Goal: Information Seeking & Learning: Learn about a topic

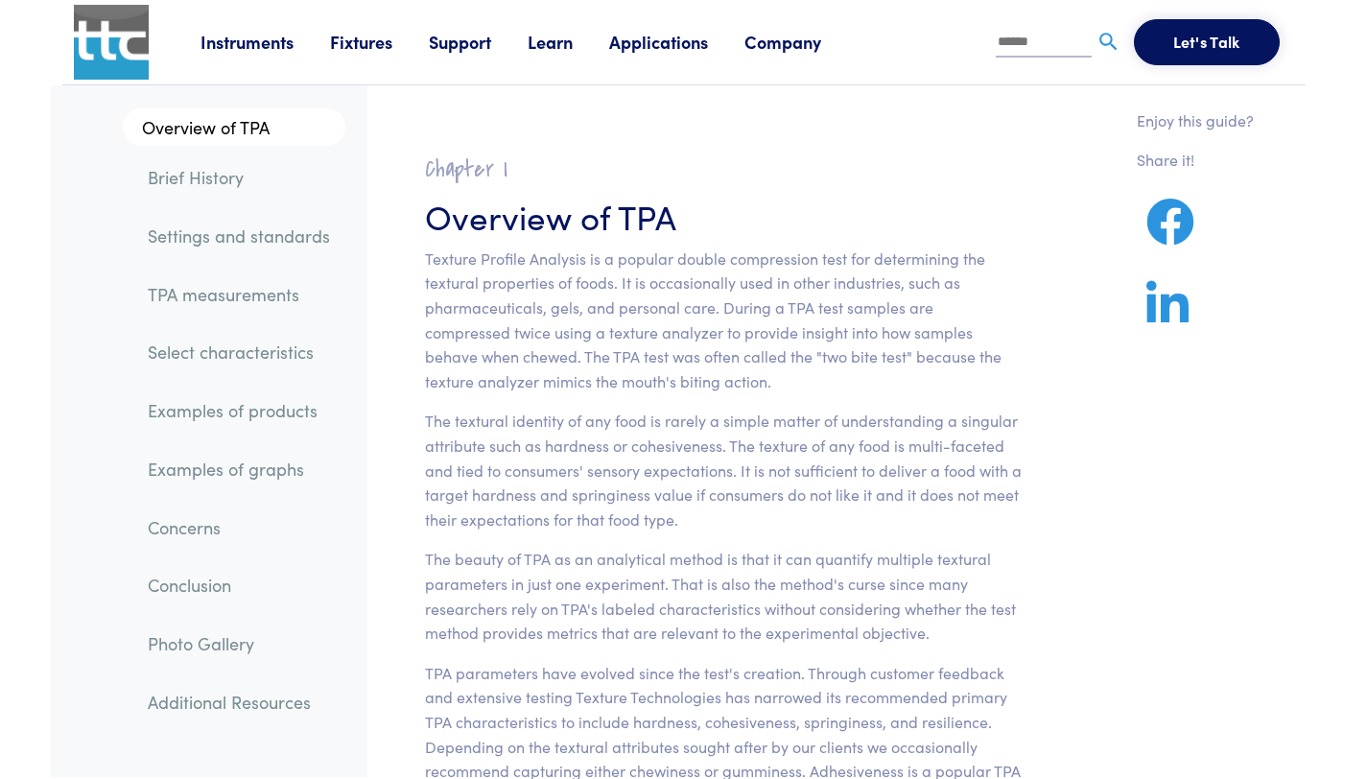
click at [254, 43] on link "Instruments" at bounding box center [264, 42] width 129 height 24
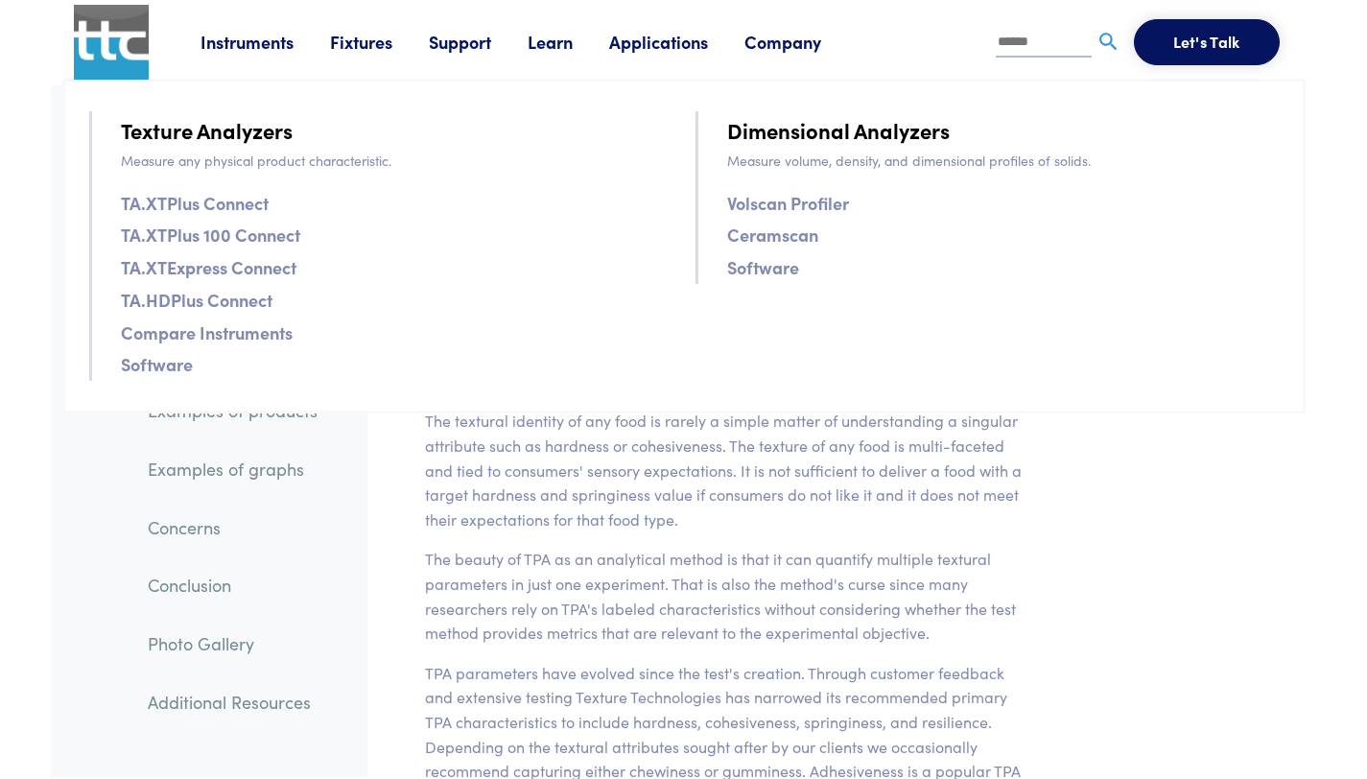
click at [1006, 520] on p "The textural identity of any food is rarely a simple matter of understanding a …" at bounding box center [724, 470] width 598 height 123
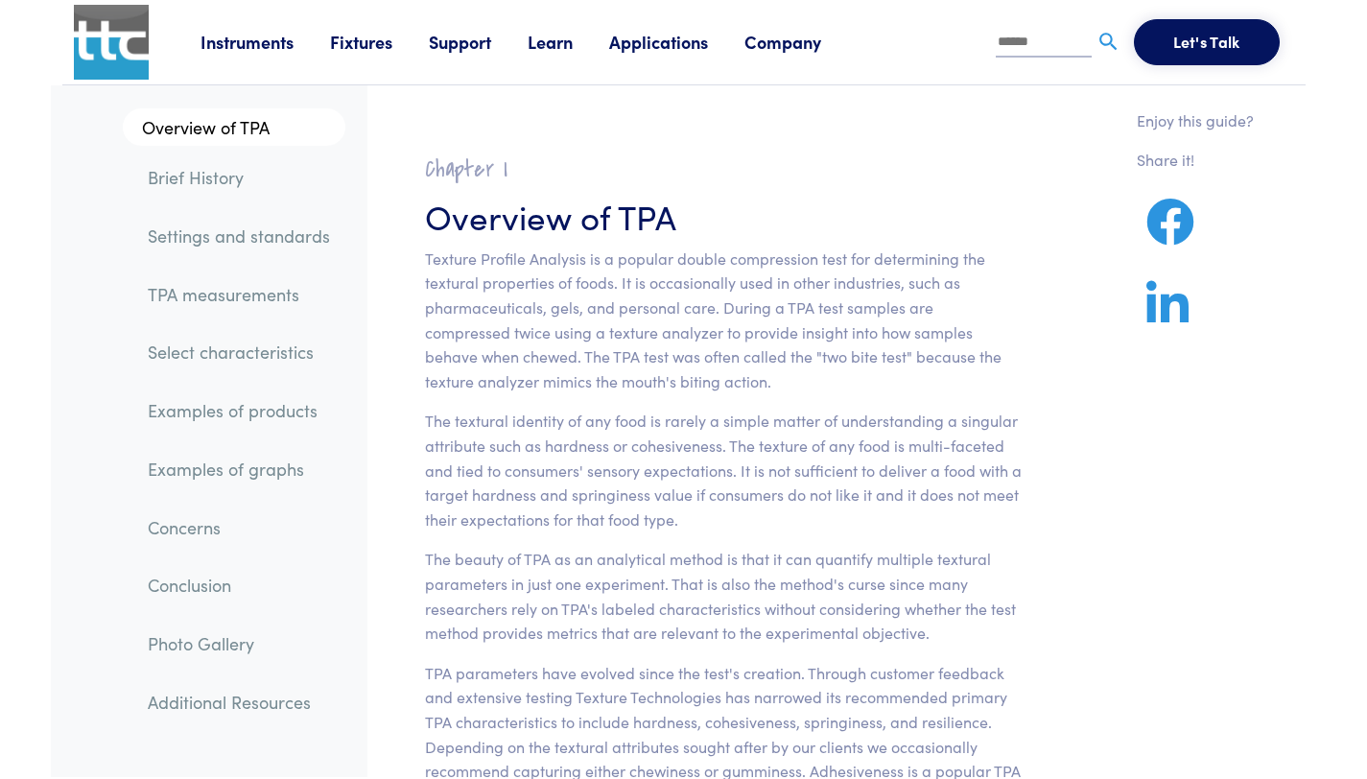
click at [258, 41] on link "Instruments" at bounding box center [264, 42] width 129 height 24
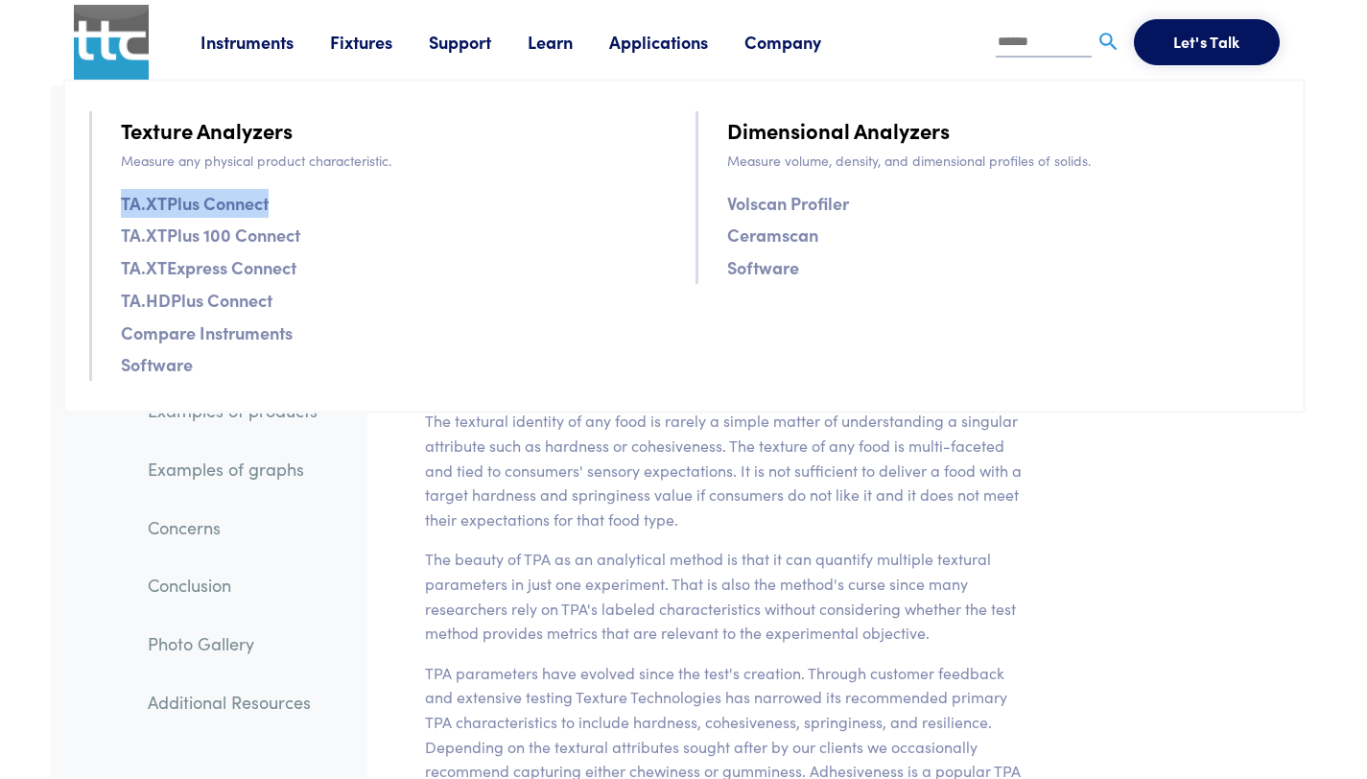
copy link "TA.XTPlus Connect"
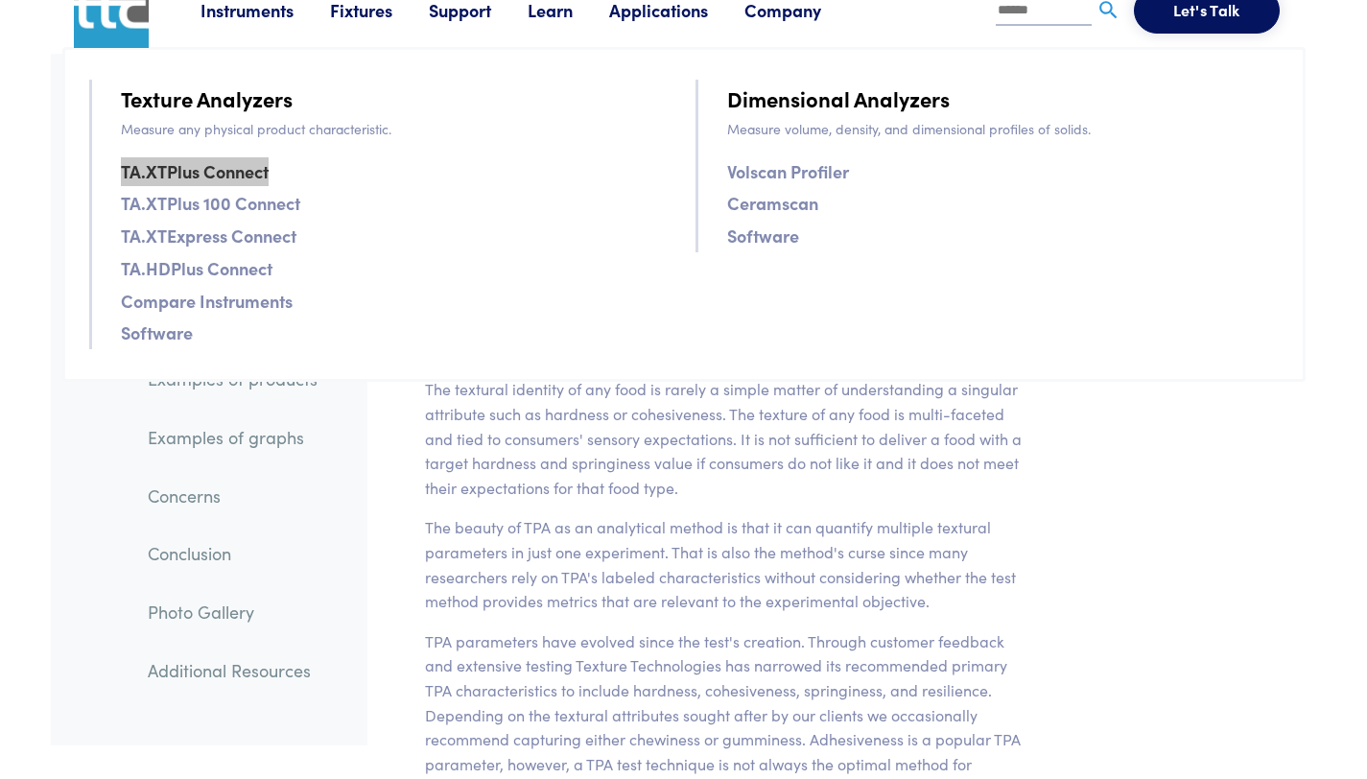
scroll to position [36, 0]
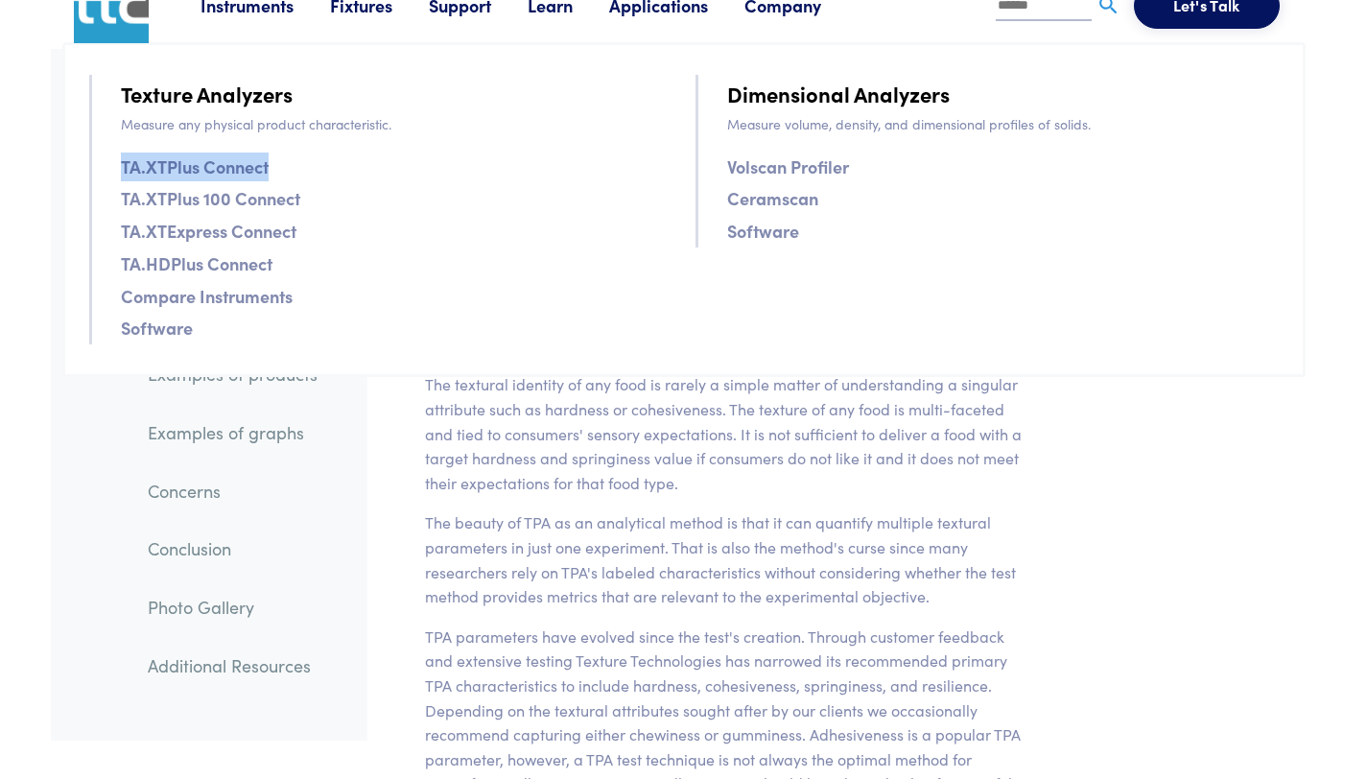
click at [650, 471] on p "The textural identity of any food is rarely a simple matter of understanding a …" at bounding box center [724, 433] width 598 height 123
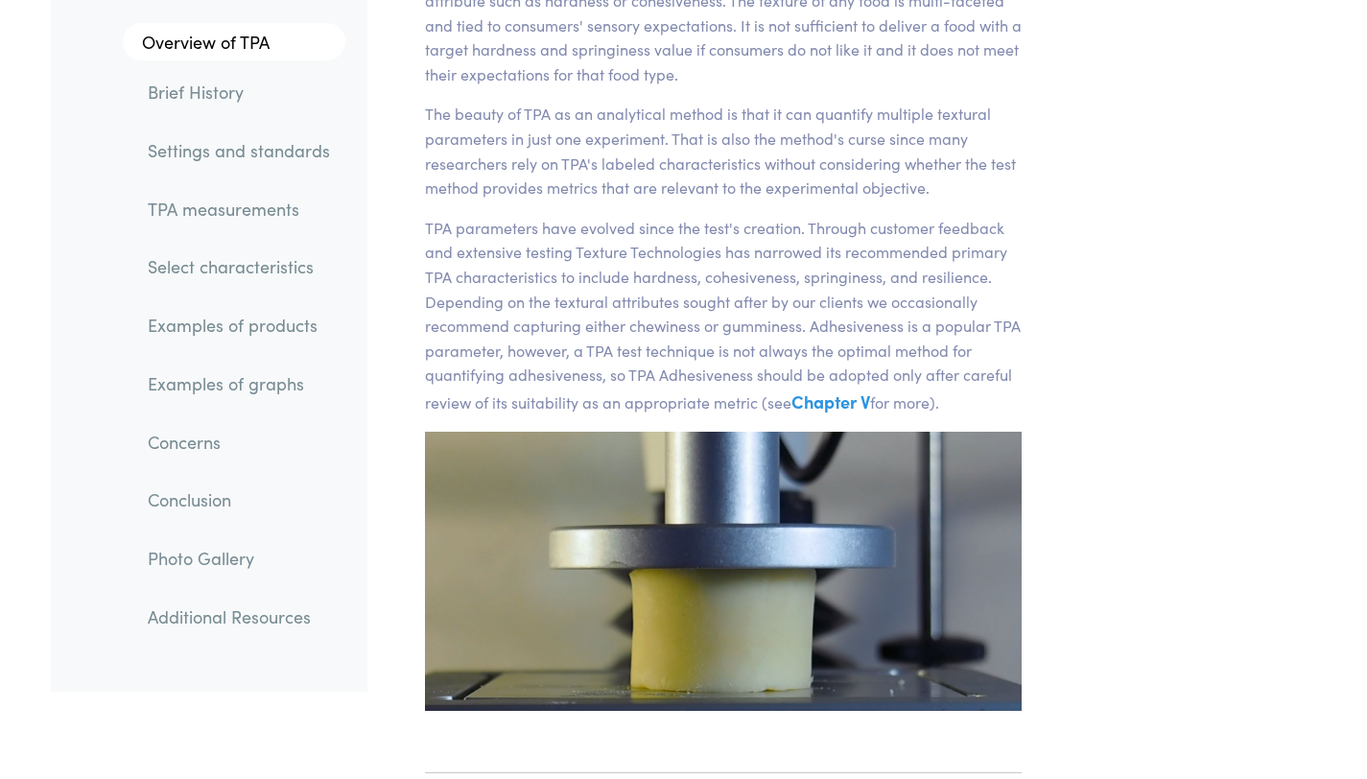
scroll to position [452, 0]
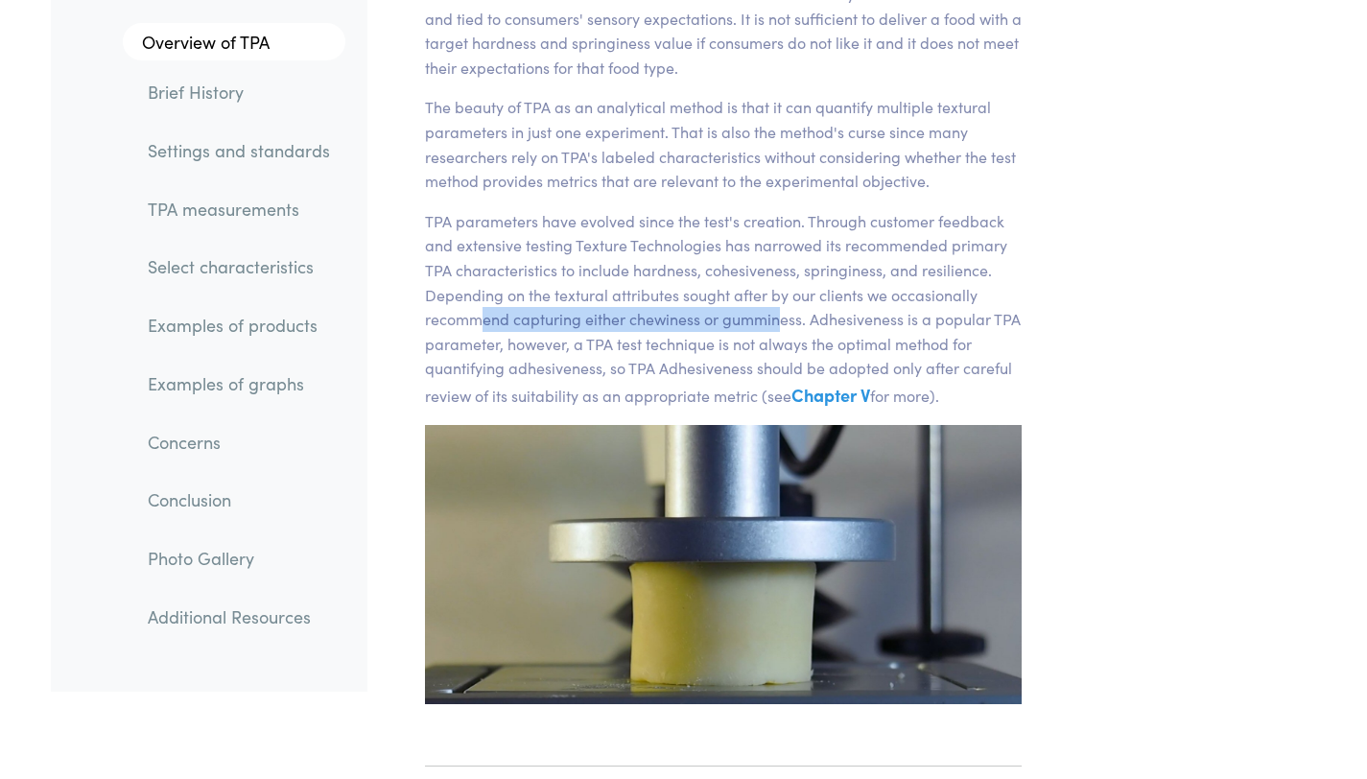
drag, startPoint x: 512, startPoint y: 321, endPoint x: 777, endPoint y: 320, distance: 264.7
click at [777, 320] on p "TPA parameters have evolved since the test's creation. Through customer feedbac…" at bounding box center [724, 309] width 598 height 200
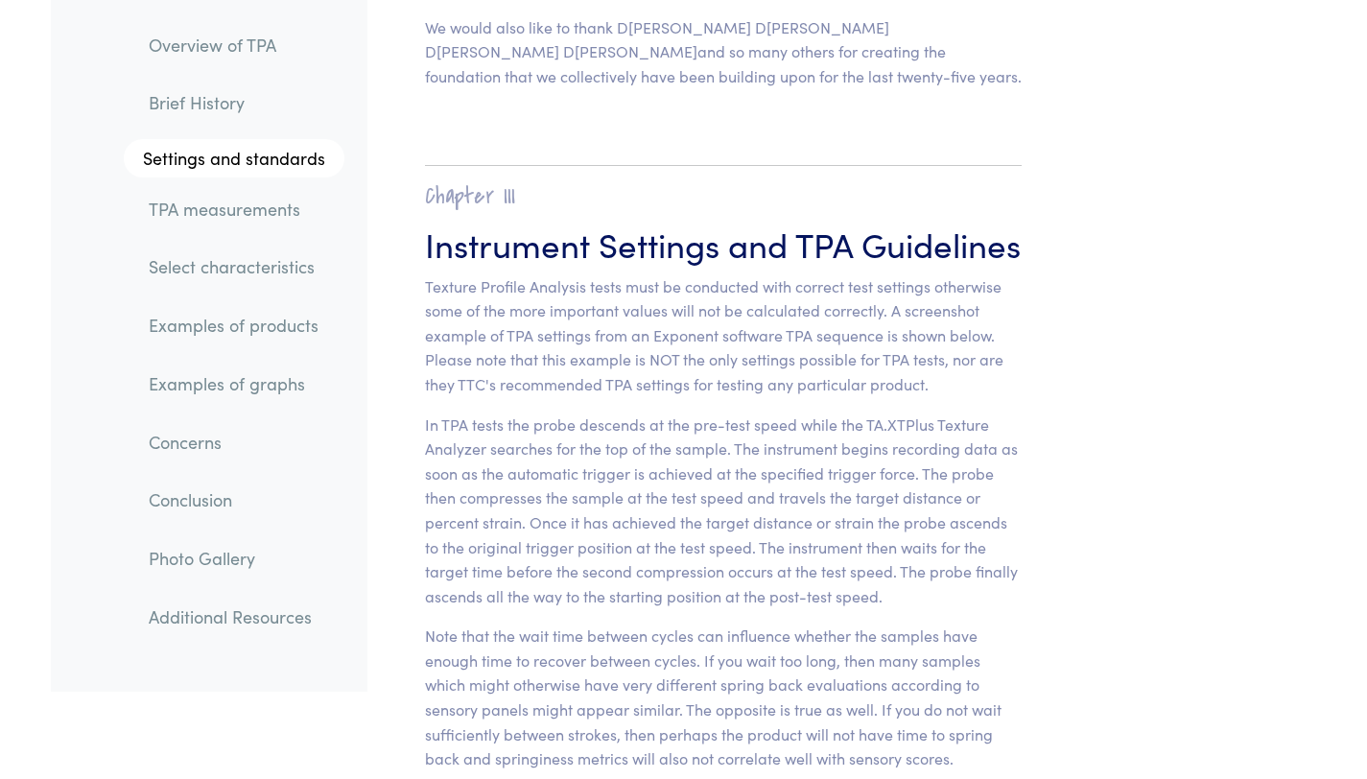
scroll to position [7360, 0]
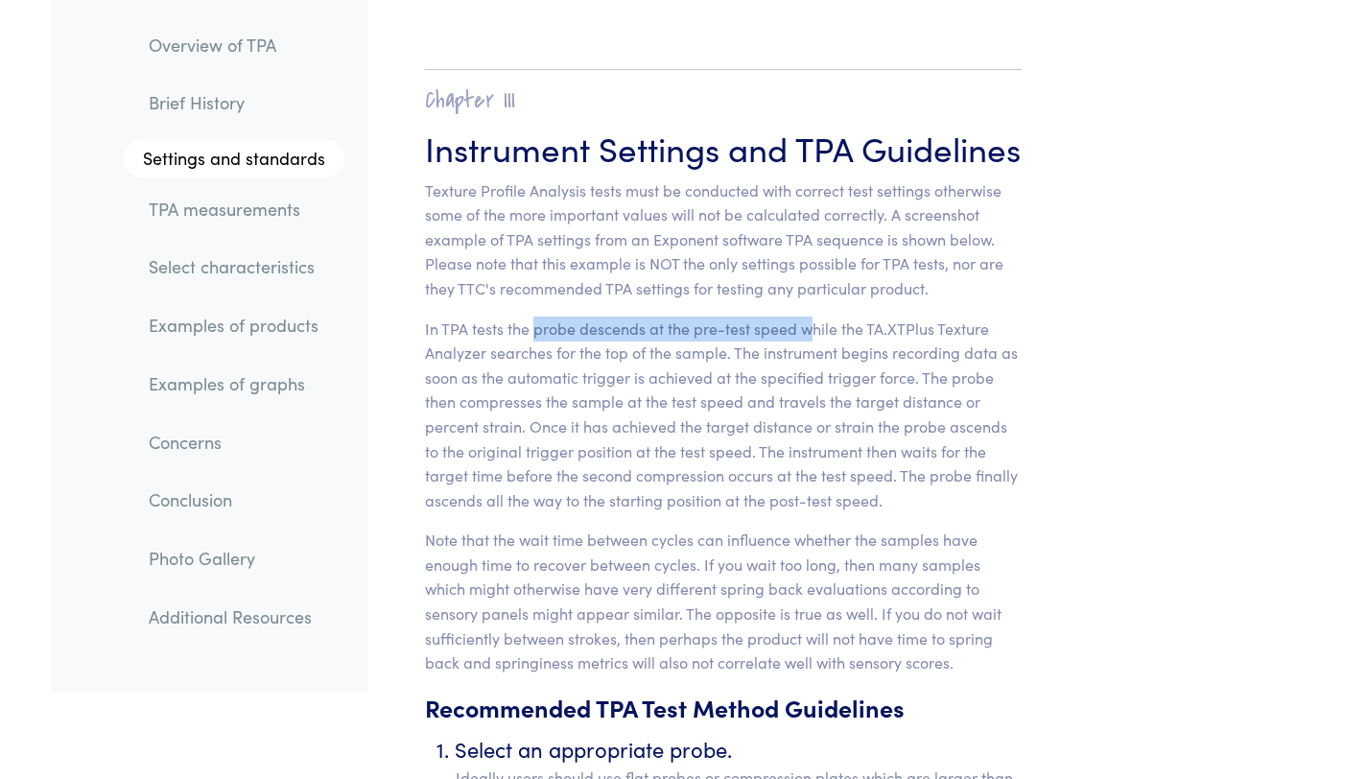
drag, startPoint x: 535, startPoint y: 300, endPoint x: 819, endPoint y: 306, distance: 284.0
click at [814, 317] on p "In TPA tests the probe descends at the pre-test speed while the TA.XTPlus Textu…" at bounding box center [724, 415] width 598 height 197
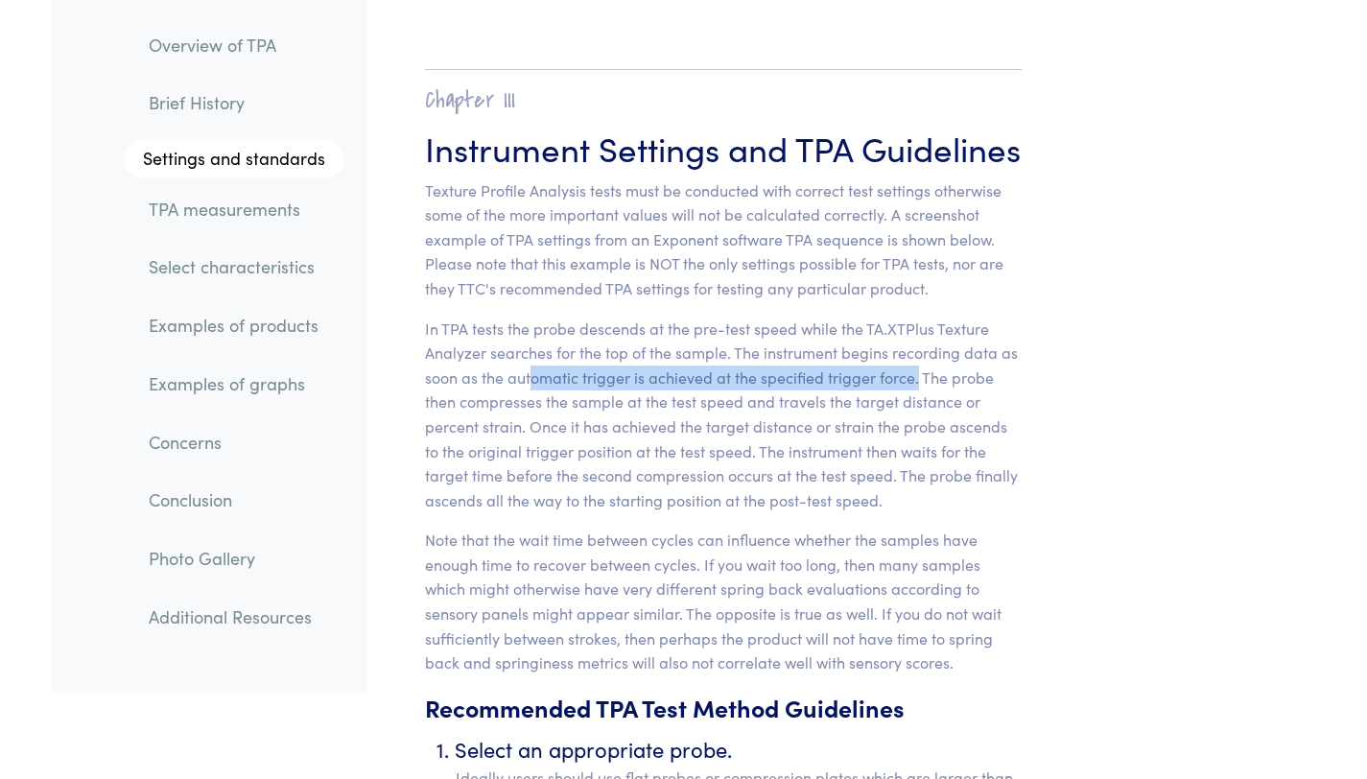
drag, startPoint x: 539, startPoint y: 351, endPoint x: 917, endPoint y: 353, distance: 377.9
click at [917, 353] on p "In TPA tests the probe descends at the pre-test speed while the TA.XTPlus Textu…" at bounding box center [724, 415] width 598 height 197
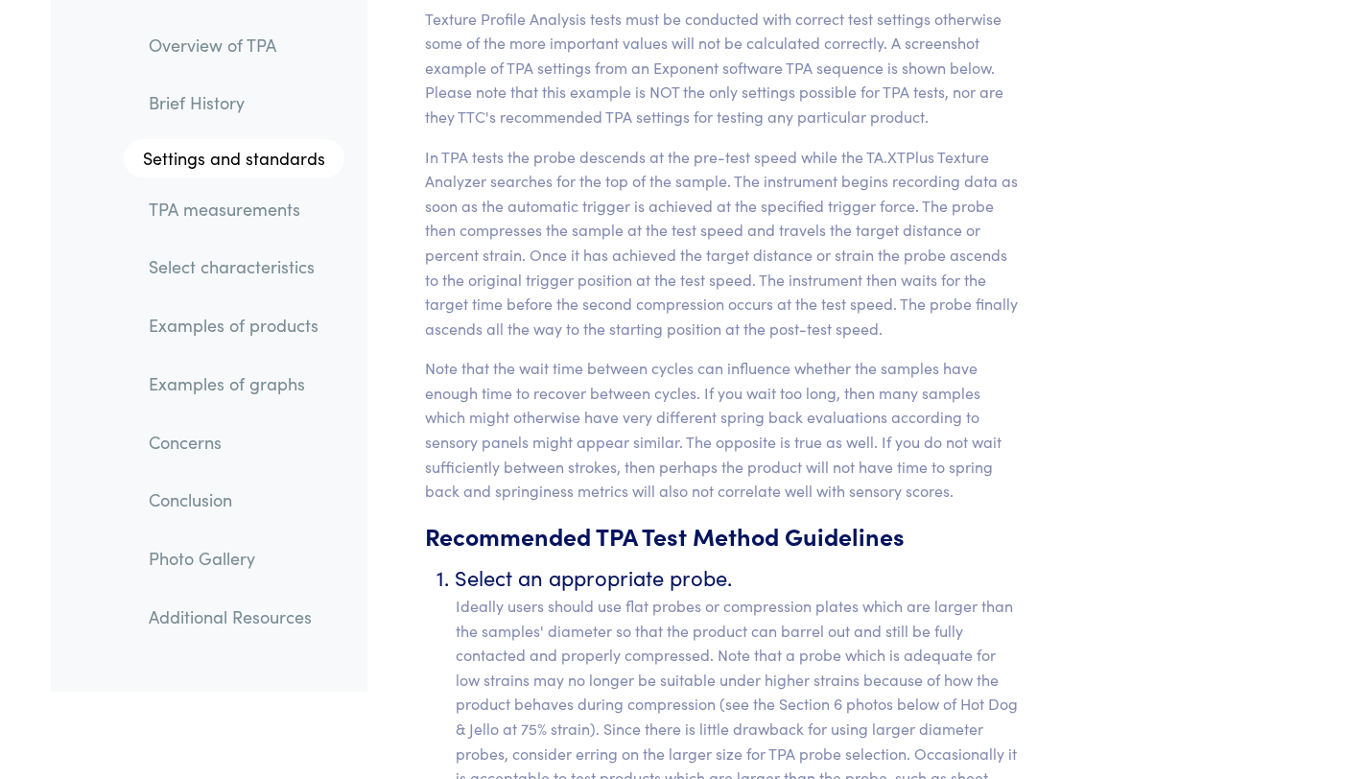
scroll to position [7582, 0]
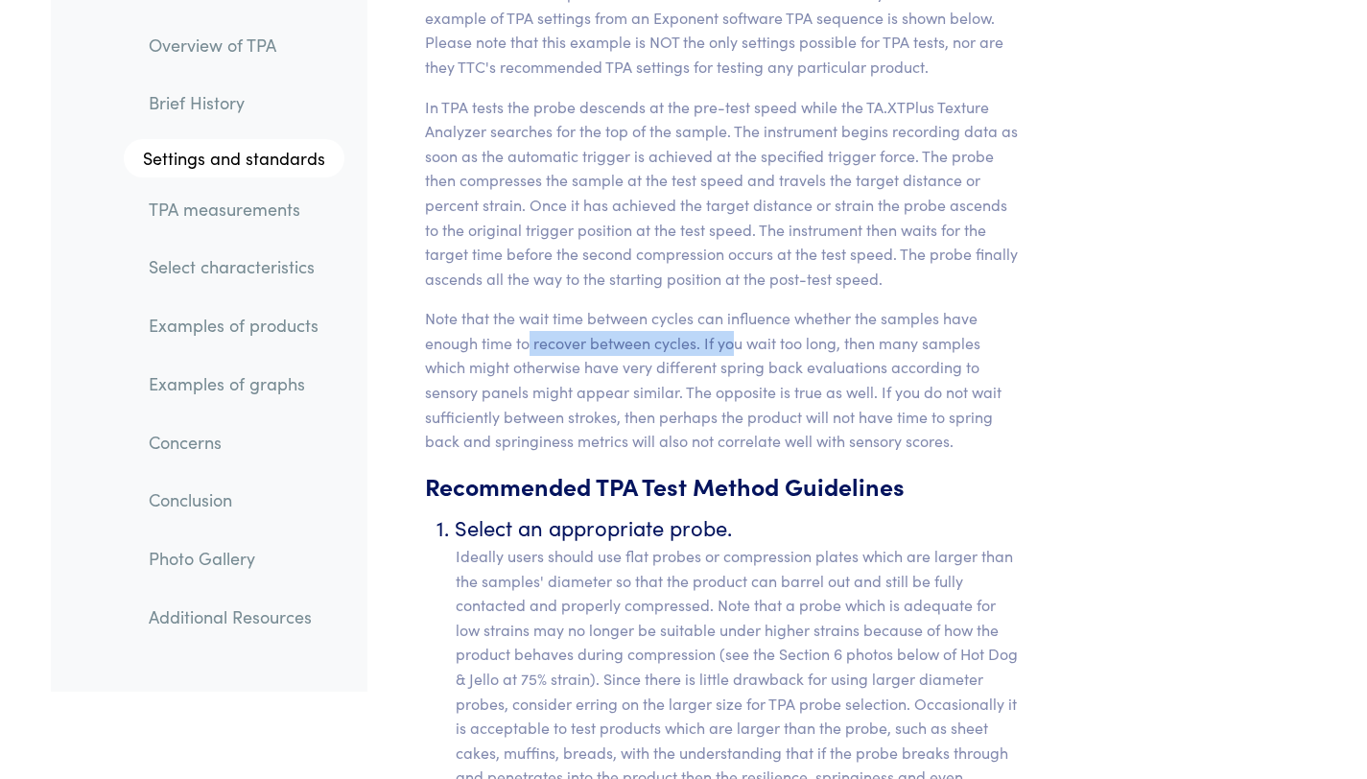
drag, startPoint x: 575, startPoint y: 317, endPoint x: 730, endPoint y: 322, distance: 155.4
click at [730, 322] on p "Note that the wait time between cycles can influence whether the samples have e…" at bounding box center [724, 380] width 598 height 148
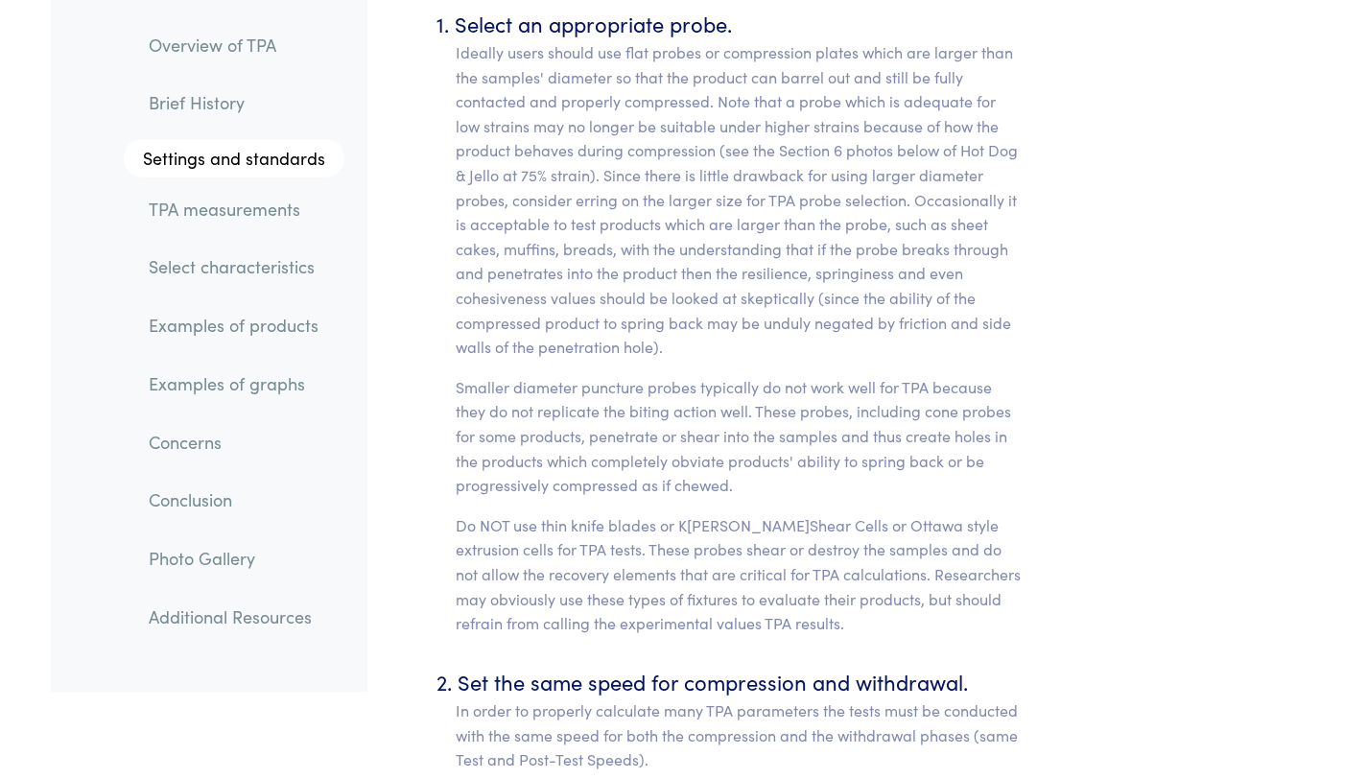
scroll to position [8114, 0]
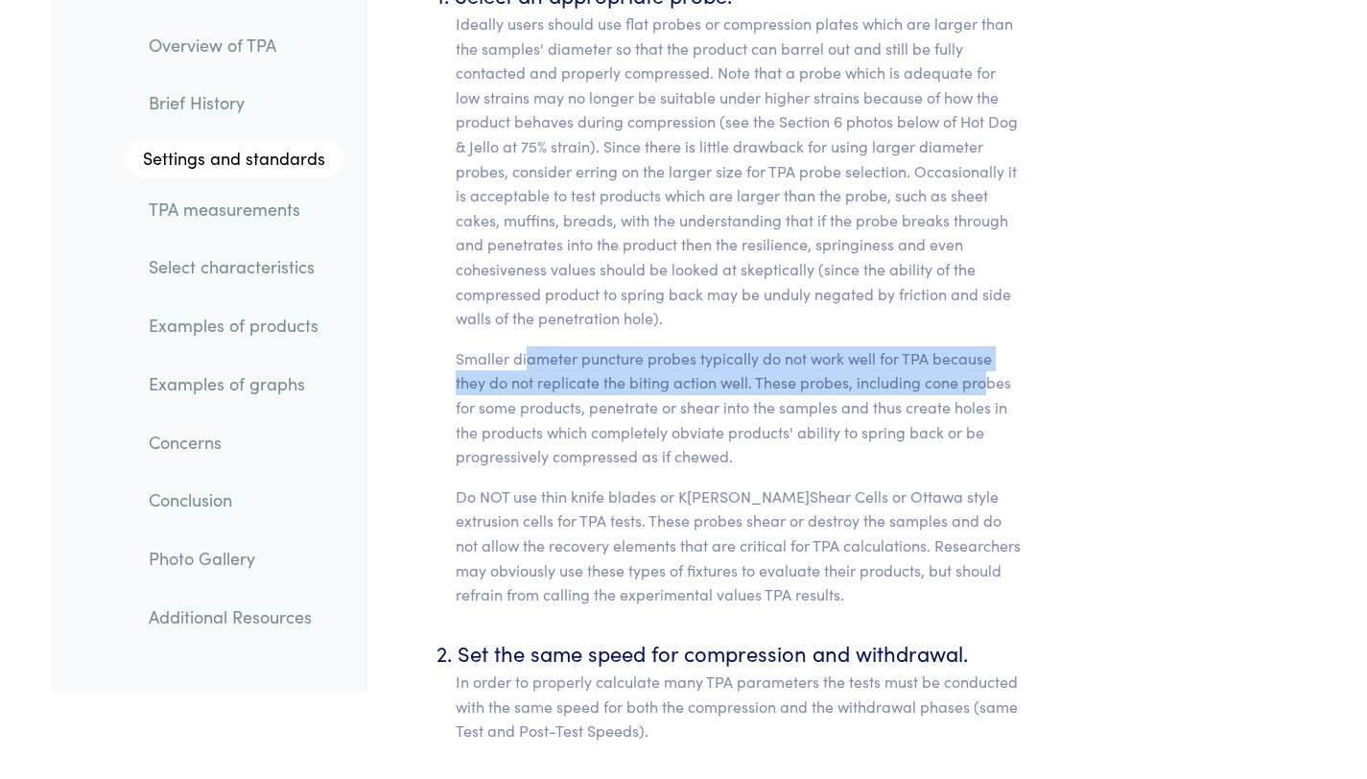
drag, startPoint x: 562, startPoint y: 344, endPoint x: 980, endPoint y: 346, distance: 418.2
click at [980, 346] on p "Smaller diameter puncture probes typically do not work well for TPA because the…" at bounding box center [739, 407] width 567 height 123
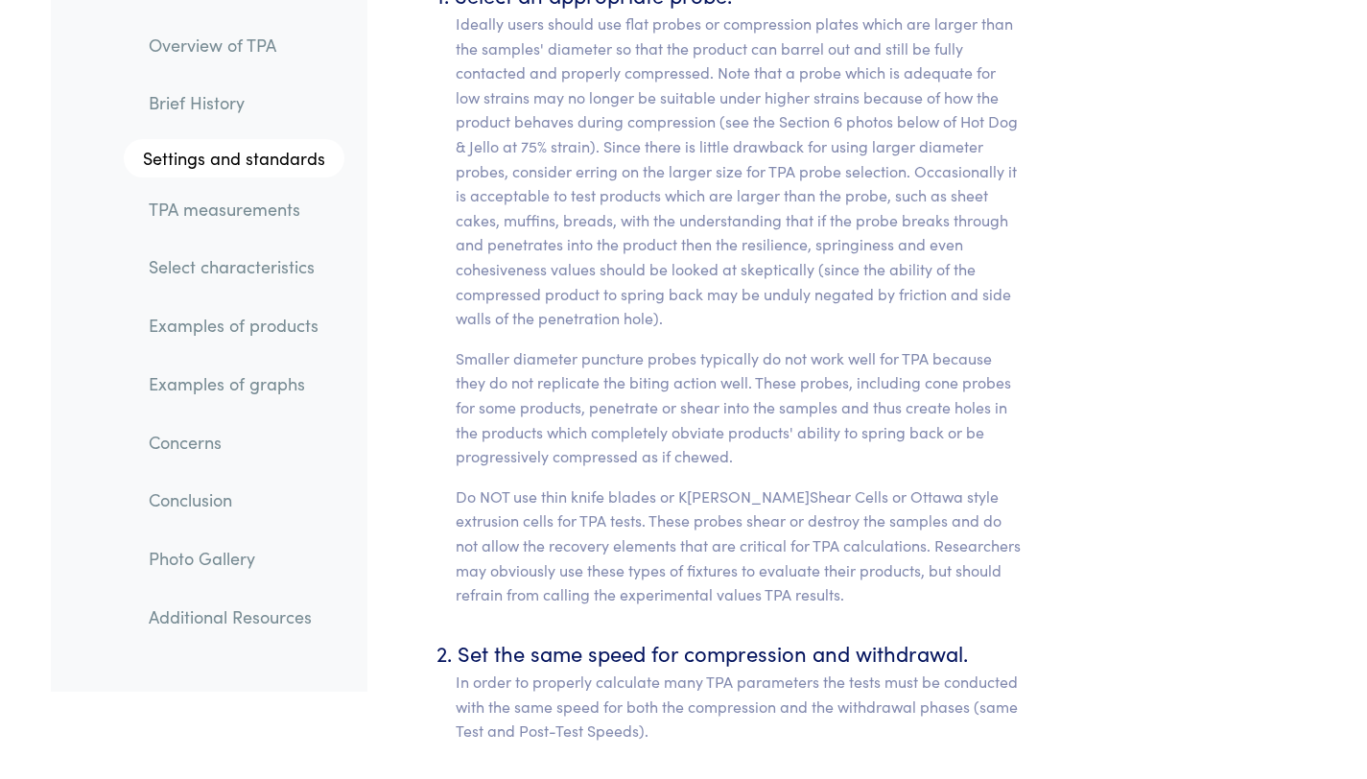
click at [806, 435] on p "Smaller diameter puncture probes typically do not work well for TPA because the…" at bounding box center [739, 407] width 567 height 123
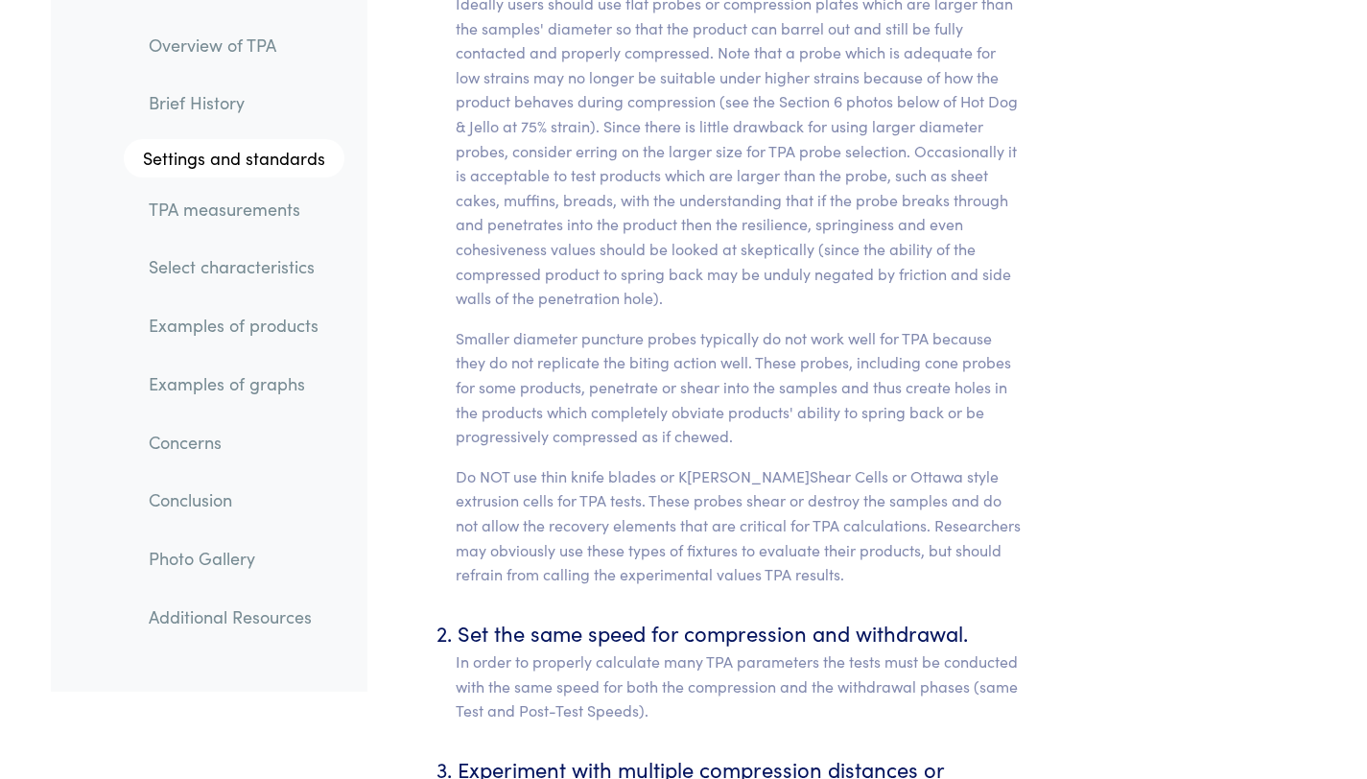
scroll to position [8159, 0]
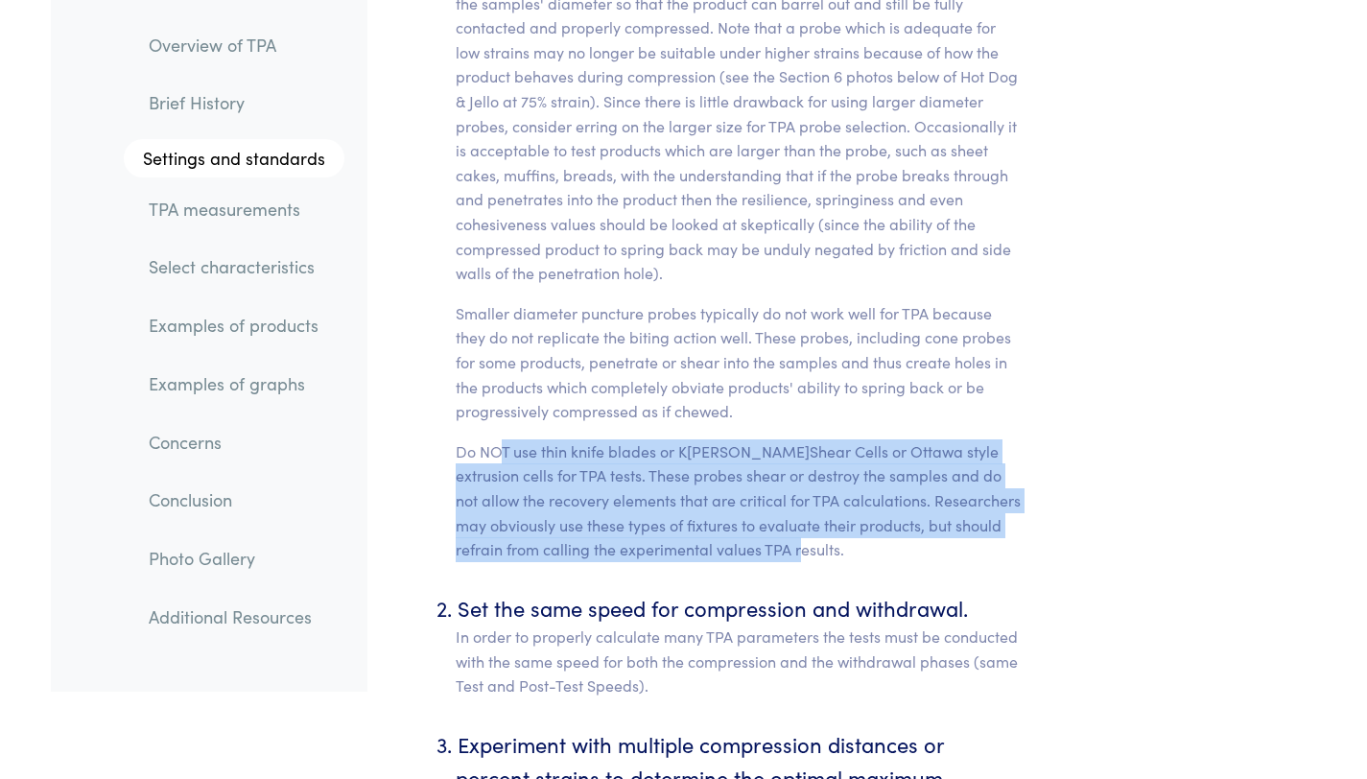
drag, startPoint x: 501, startPoint y: 430, endPoint x: 877, endPoint y: 521, distance: 386.9
click at [877, 521] on p "Do NOT use thin knife blades or K[PERSON_NAME]Shear Cells or Ottawa style extru…" at bounding box center [739, 500] width 567 height 123
click at [927, 521] on p "Do NOT use thin knife blades or K[PERSON_NAME]Shear Cells or Ottawa style extru…" at bounding box center [739, 500] width 567 height 123
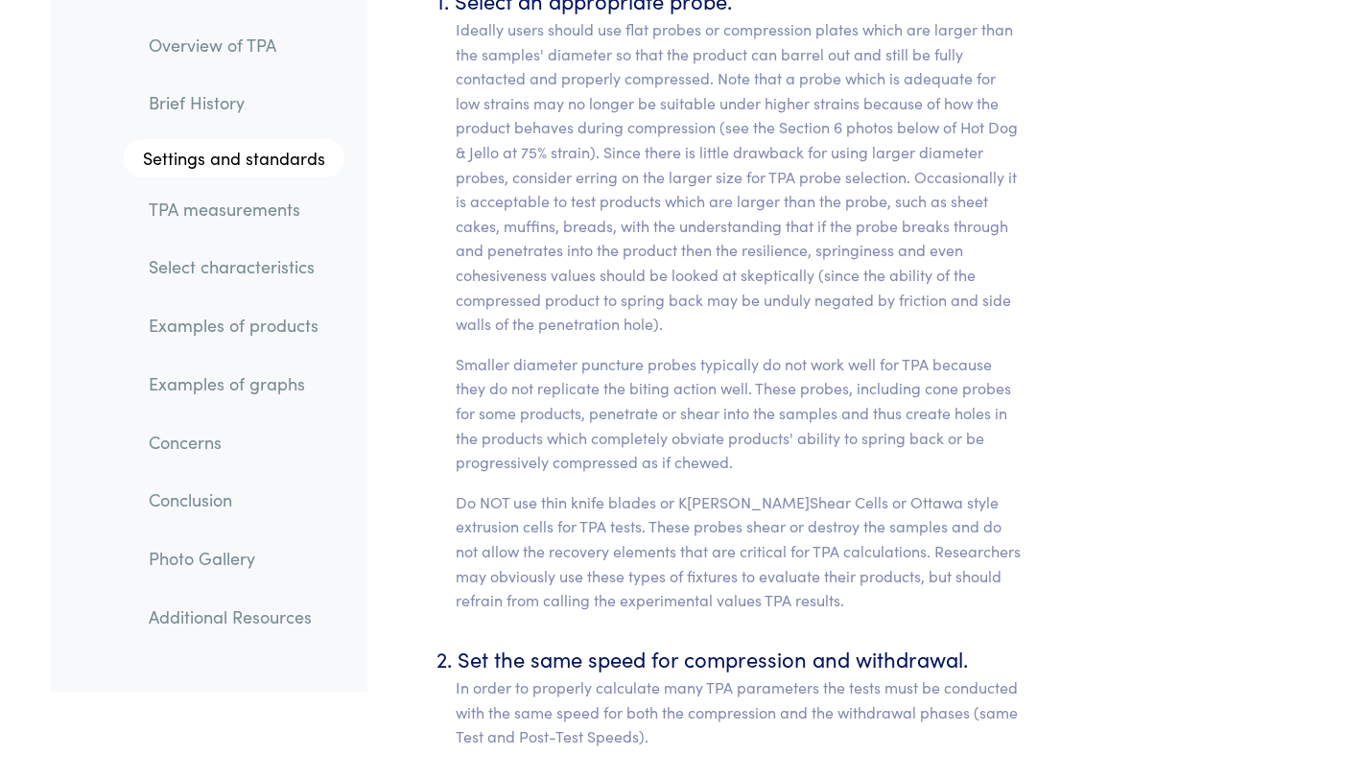
scroll to position [8001, 0]
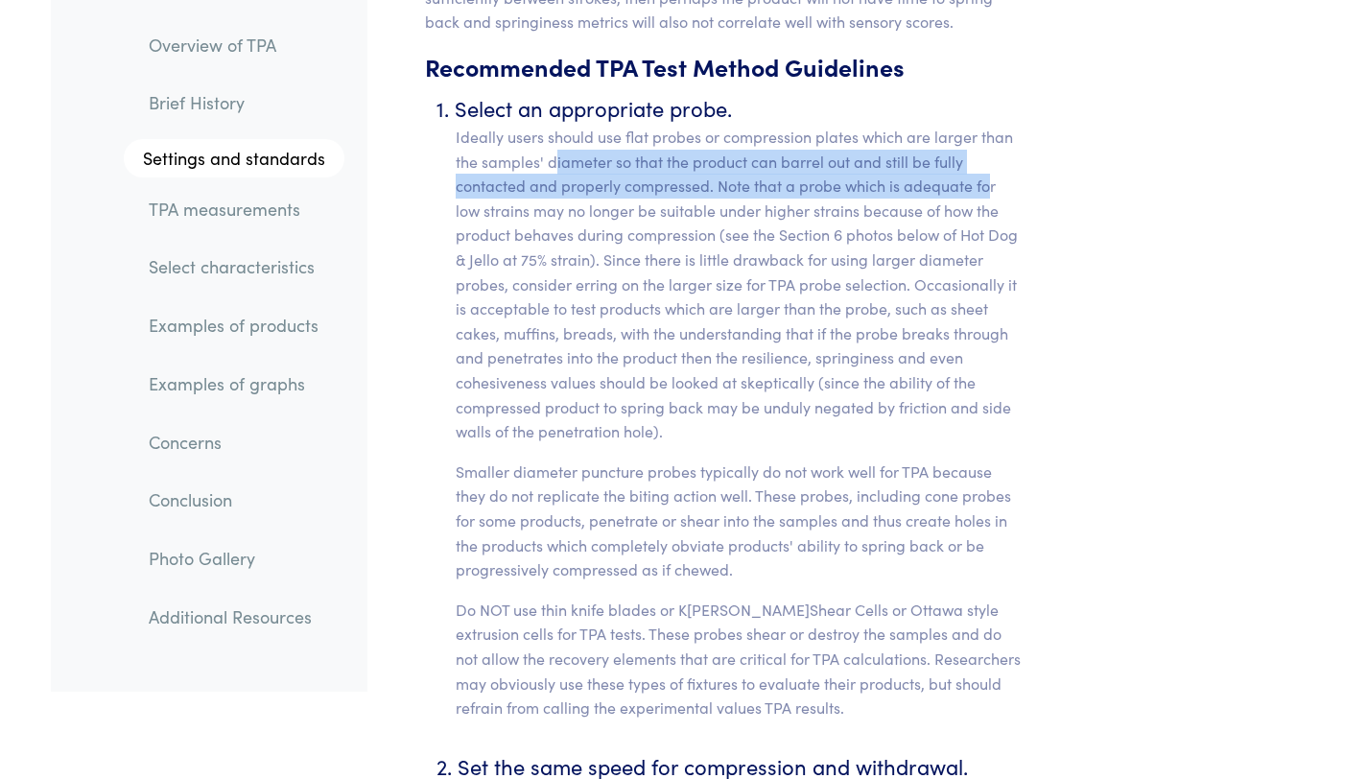
drag, startPoint x: 555, startPoint y: 137, endPoint x: 989, endPoint y: 149, distance: 433.7
click at [989, 149] on p "Ideally users should use flat probes or compression plates which are larger tha…" at bounding box center [739, 284] width 567 height 319
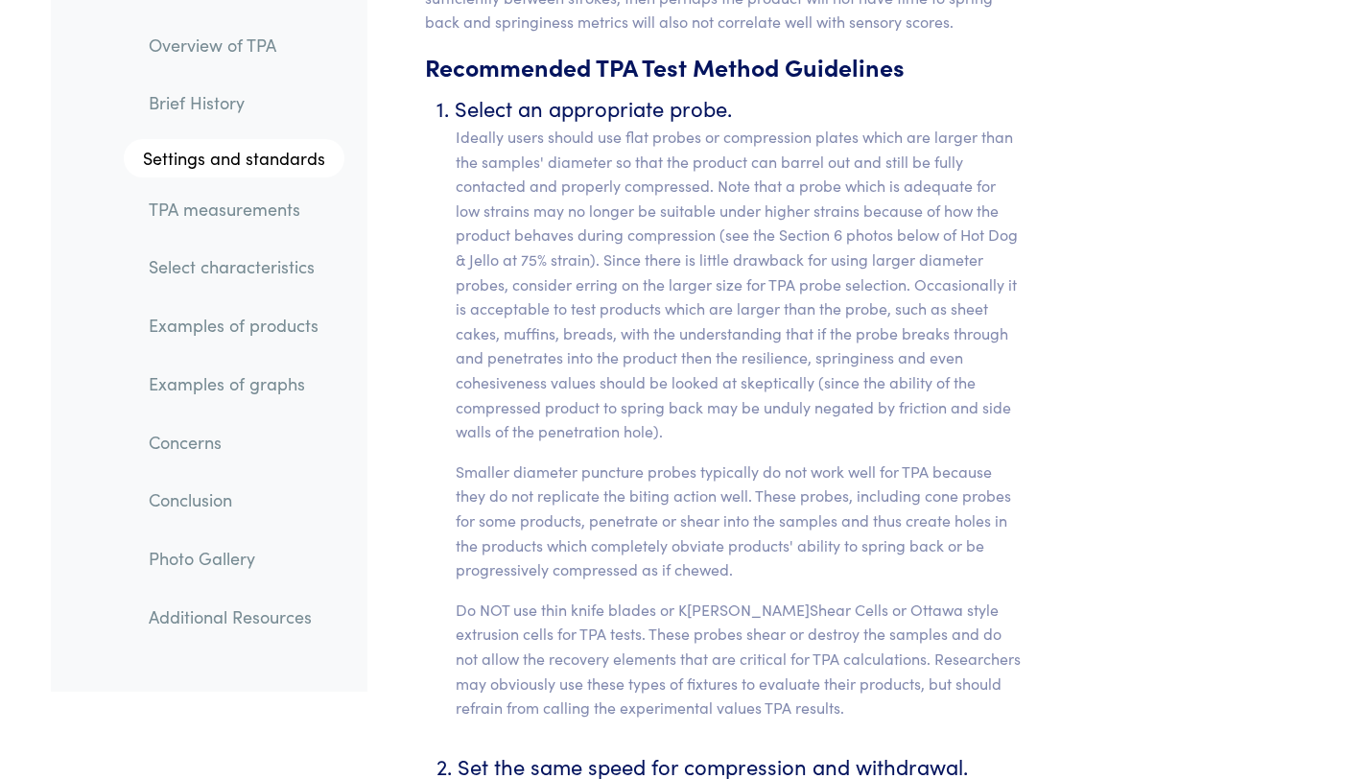
click at [931, 401] on p "Ideally users should use flat probes or compression plates which are larger tha…" at bounding box center [739, 284] width 567 height 319
drag, startPoint x: 694, startPoint y: 285, endPoint x: 936, endPoint y: 293, distance: 241.8
click at [930, 291] on p "Ideally users should use flat probes or compression plates which are larger tha…" at bounding box center [739, 284] width 567 height 319
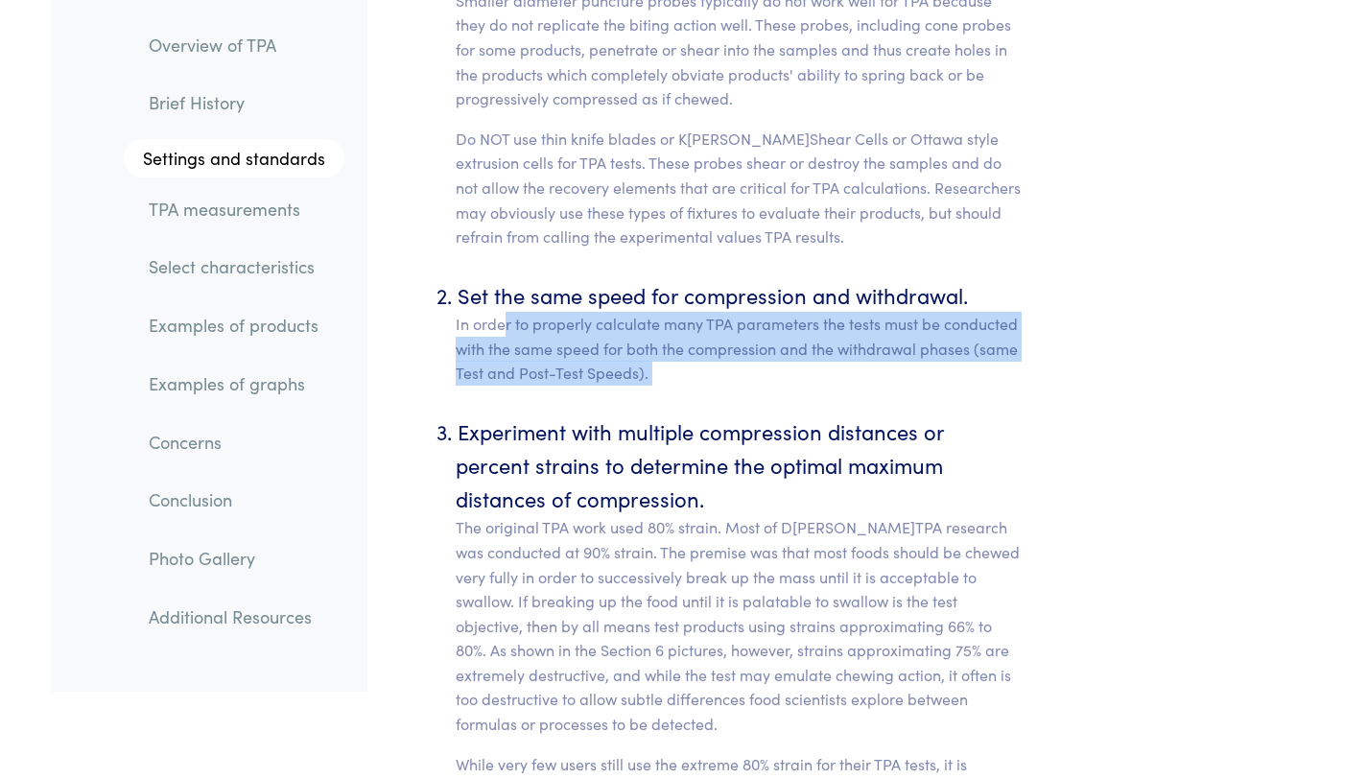
drag, startPoint x: 556, startPoint y: 300, endPoint x: 990, endPoint y: 361, distance: 437.7
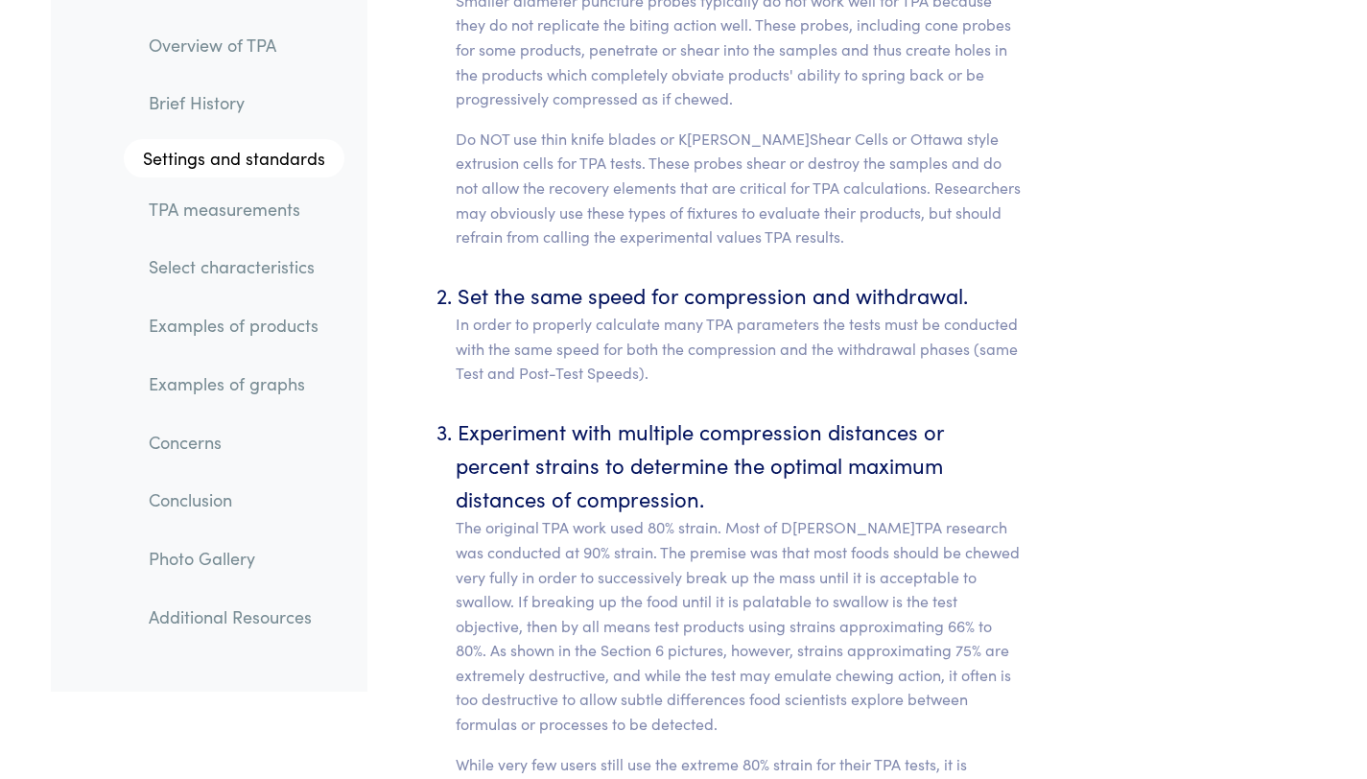
click at [690, 358] on p "In order to properly calculate many TPA parameters the tests must be conducted …" at bounding box center [739, 349] width 567 height 74
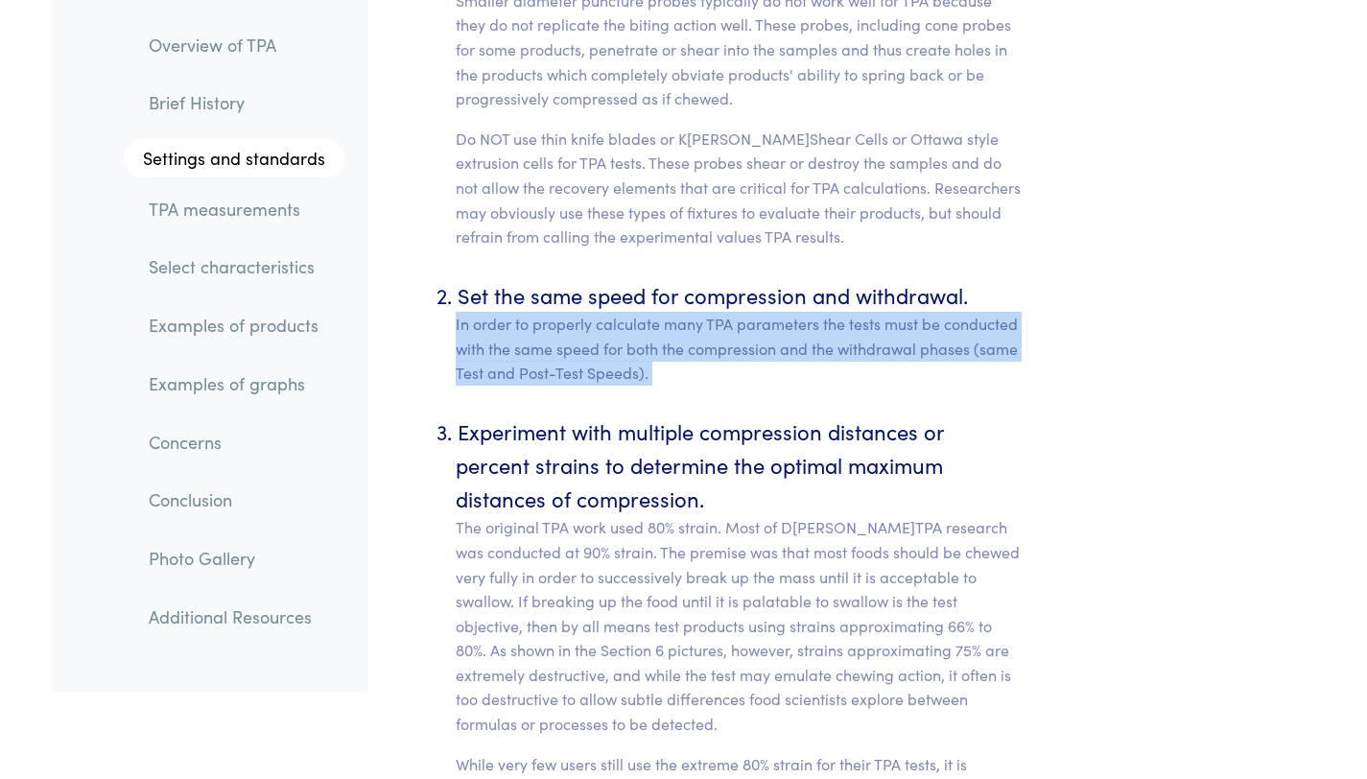
drag, startPoint x: 449, startPoint y: 294, endPoint x: 674, endPoint y: 360, distance: 234.6
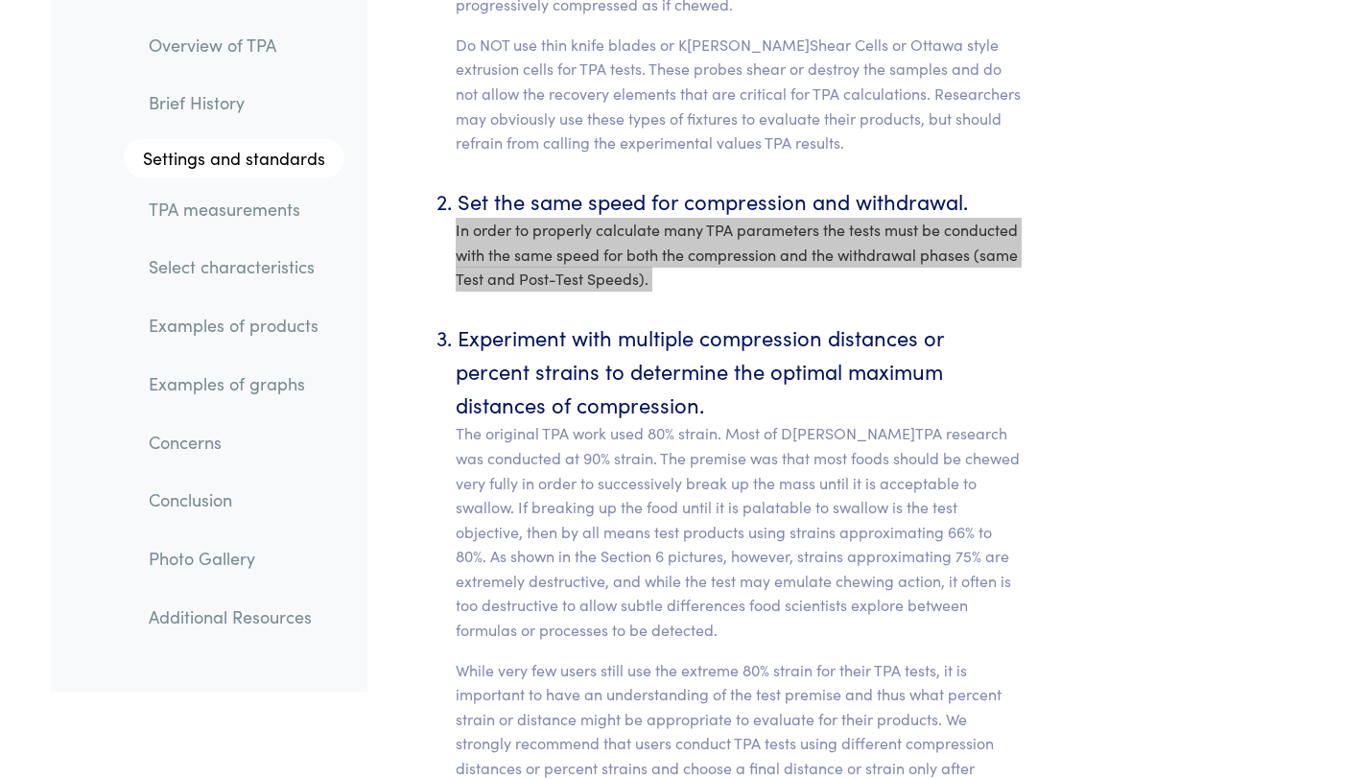
scroll to position [8593, 0]
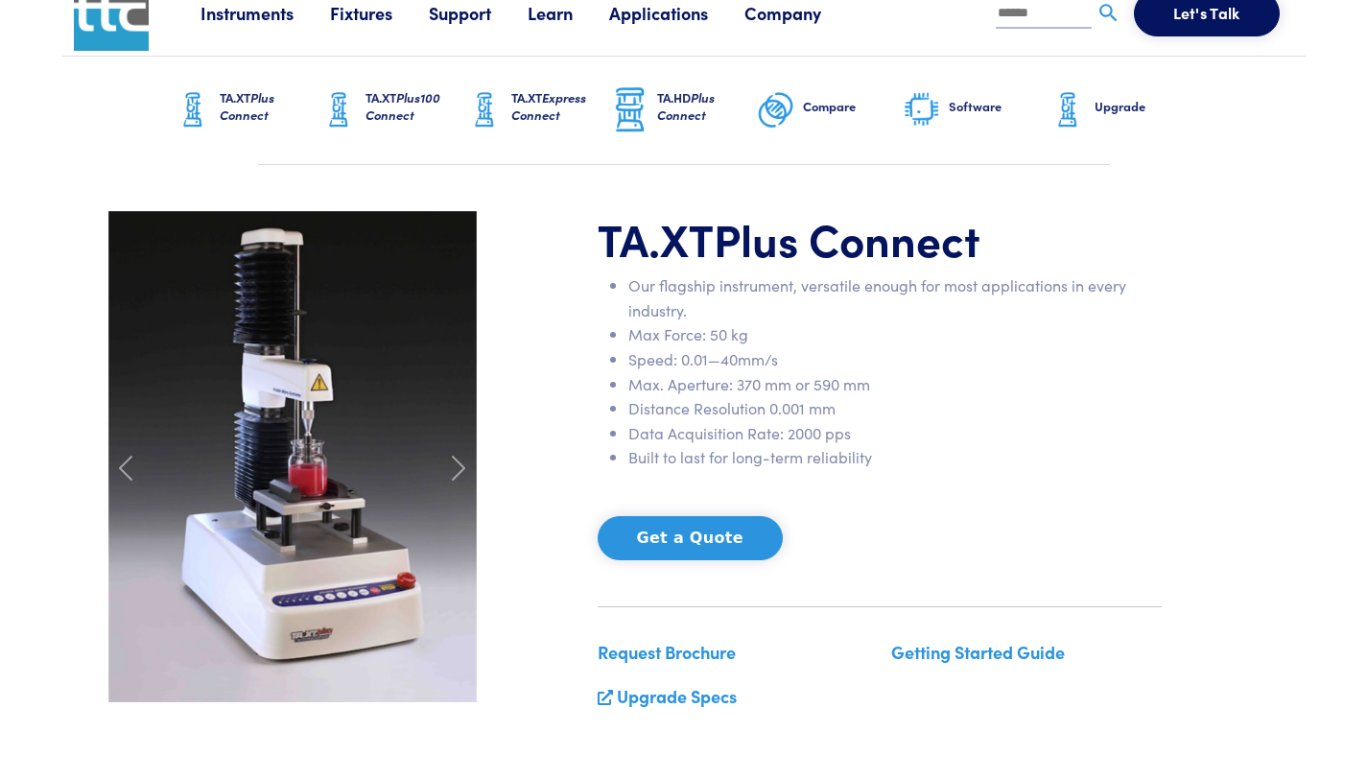
scroll to position [27, 0]
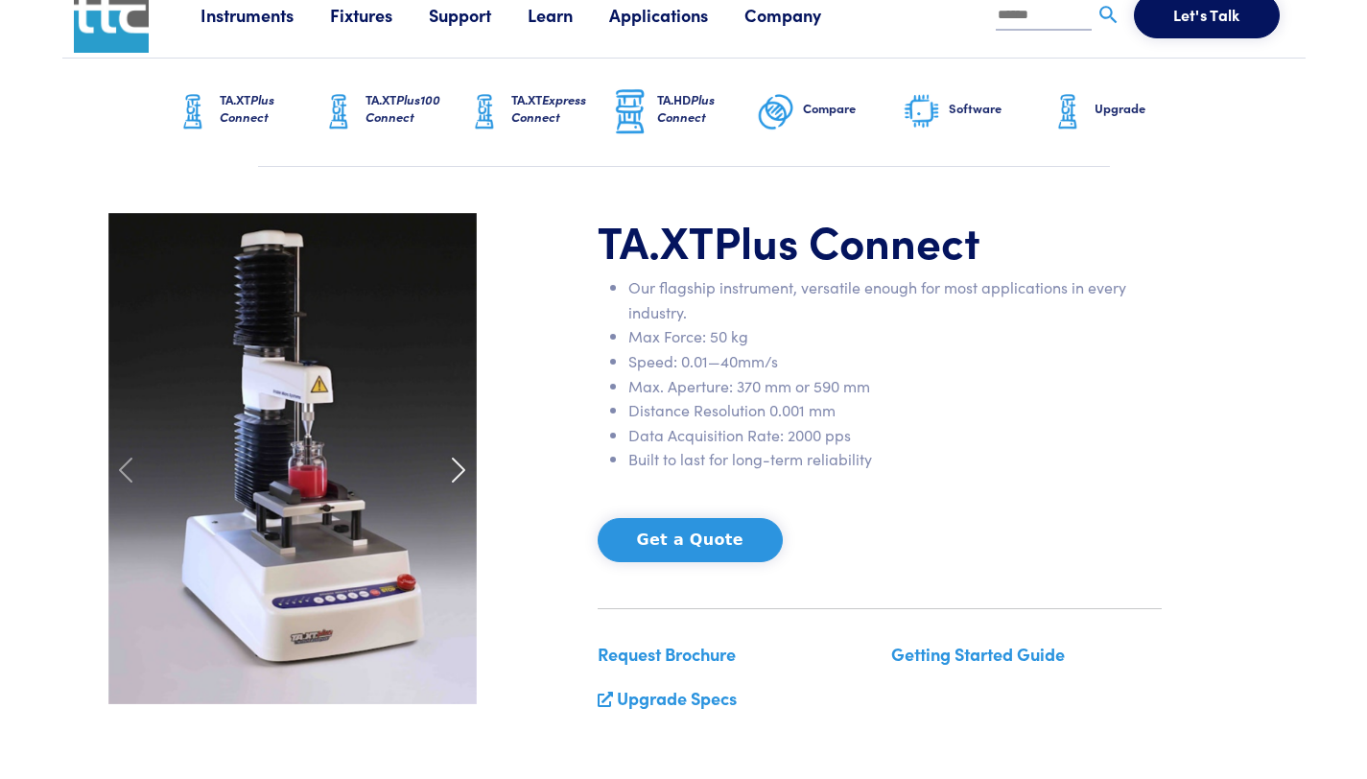
click at [454, 468] on span at bounding box center [458, 470] width 31 height 31
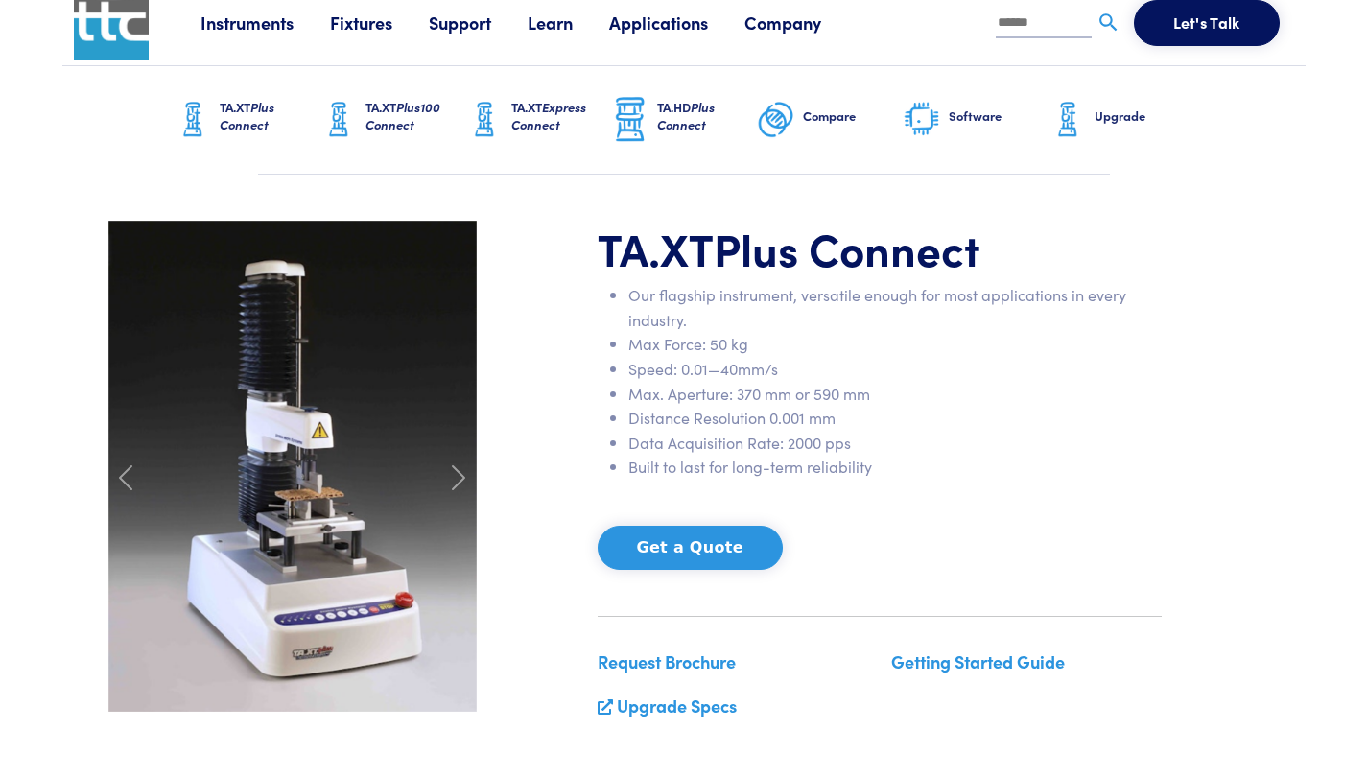
scroll to position [0, 0]
